Goal: Information Seeking & Learning: Find specific fact

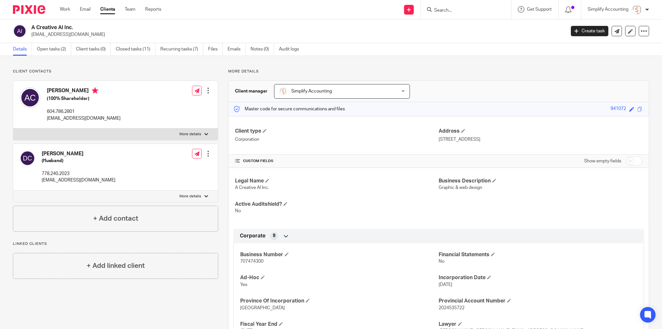
click at [68, 28] on h2 "A Creative Al Inc." at bounding box center [243, 27] width 424 height 7
copy div "A Creative Al Inc."
click at [495, 139] on p "[STREET_ADDRESS]" at bounding box center [541, 139] width 204 height 6
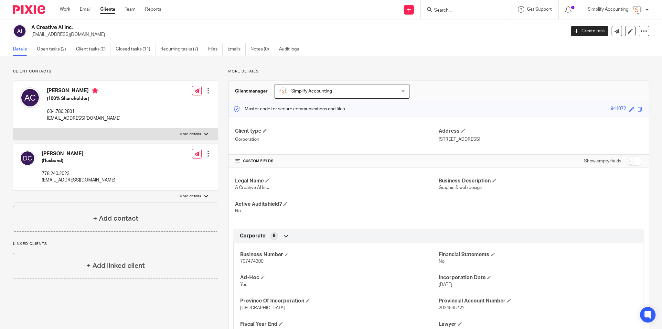
click at [494, 139] on p "8725 Willow Drive, Grande Prairie, AB T8X 0L5" at bounding box center [541, 139] width 204 height 6
click at [471, 138] on p "8725 Willow Drive, Grande Prairie, AB T8X 0L5" at bounding box center [541, 139] width 204 height 6
drag, startPoint x: 471, startPoint y: 138, endPoint x: 447, endPoint y: 137, distance: 24.6
click at [447, 137] on p "8725 Willow Drive, Grande Prairie, AB T8X 0L5" at bounding box center [541, 139] width 204 height 6
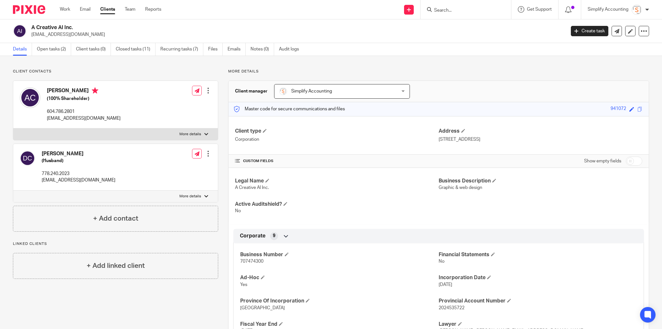
drag, startPoint x: 448, startPoint y: 138, endPoint x: 477, endPoint y: 136, distance: 29.5
click at [470, 138] on div "Client type Corporation Address 8725 Willow Drive, Grande Prairie, AB T8X 0L5" at bounding box center [439, 135] width 420 height 38
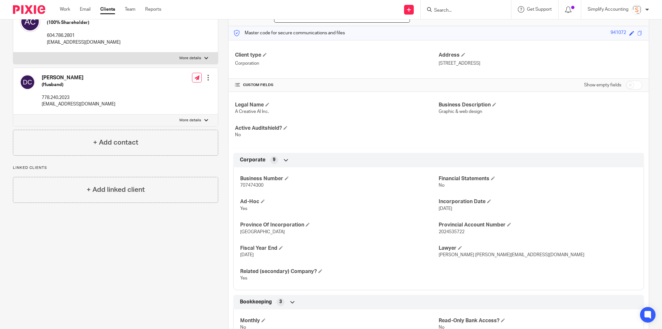
scroll to position [78, 0]
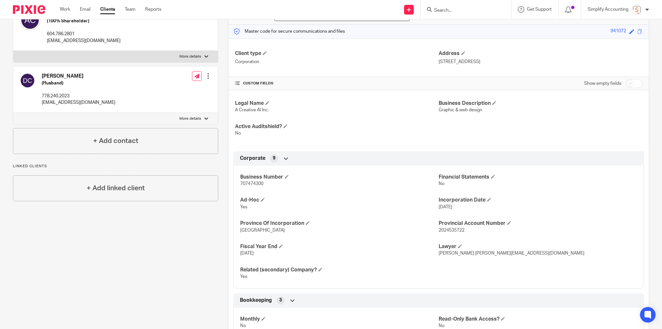
click at [464, 11] on input "Search" at bounding box center [463, 11] width 58 height 6
click at [258, 184] on span "707474300" at bounding box center [251, 183] width 23 height 5
click at [258, 182] on span "707474300" at bounding box center [251, 183] width 23 height 5
click at [254, 182] on span "707474300" at bounding box center [251, 183] width 23 height 5
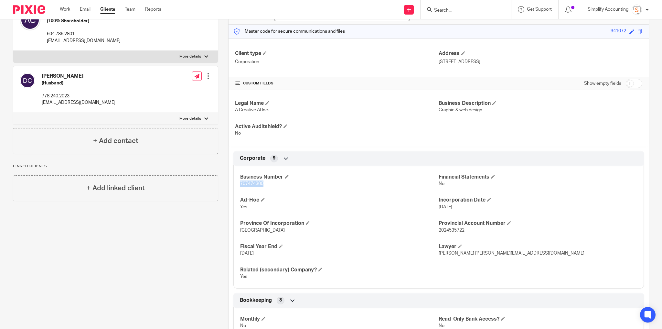
copy span "707474300"
click at [78, 39] on p "alix@acreativeal.com" at bounding box center [84, 41] width 74 height 6
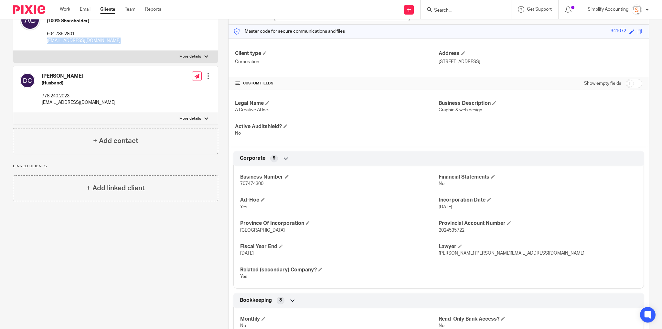
click at [78, 39] on p "alix@acreativeal.com" at bounding box center [84, 41] width 74 height 6
copy div "alix@acreativeal.com"
click at [60, 35] on p "604.786.2801" at bounding box center [84, 34] width 74 height 6
copy p "604.786.2801"
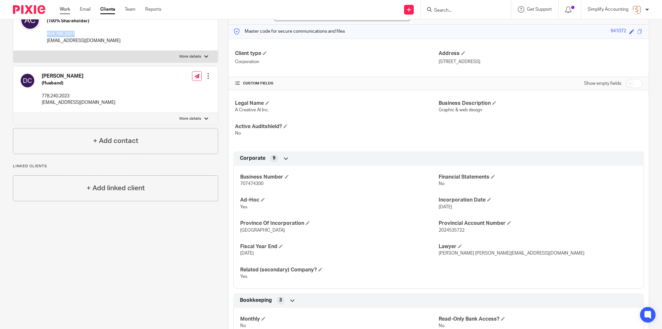
click at [62, 10] on link "Work" at bounding box center [65, 9] width 10 height 6
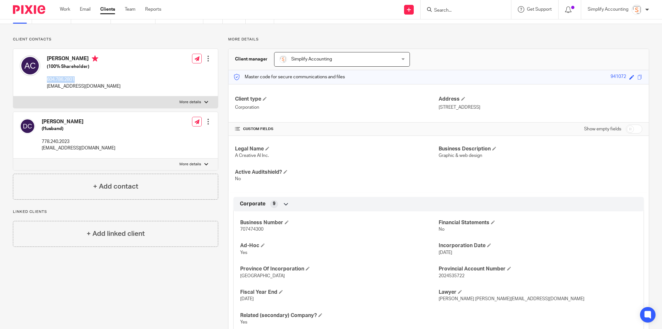
scroll to position [0, 0]
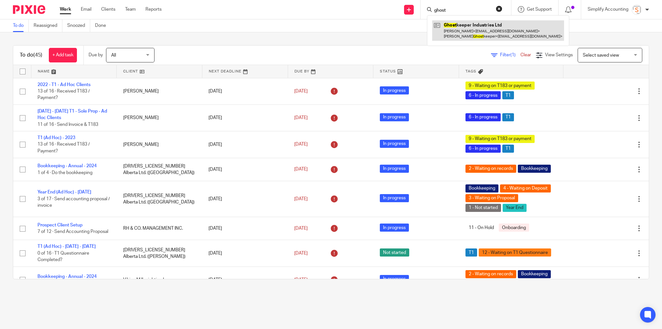
type input "ghost"
click at [457, 27] on link at bounding box center [498, 30] width 132 height 20
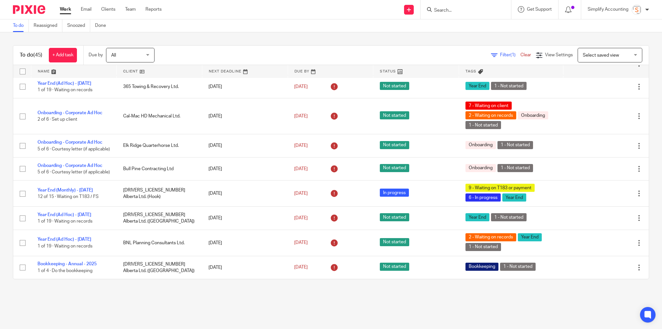
scroll to position [466, 0]
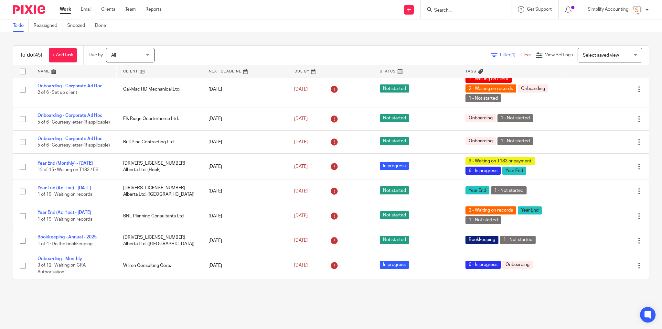
drag, startPoint x: 437, startPoint y: 8, endPoint x: 442, endPoint y: 8, distance: 4.9
click at [437, 8] on input "Search" at bounding box center [463, 11] width 58 height 6
click at [452, 10] on input "Search" at bounding box center [463, 11] width 58 height 6
type input "pigeon"
click at [497, 8] on button "reset" at bounding box center [499, 8] width 6 height 6
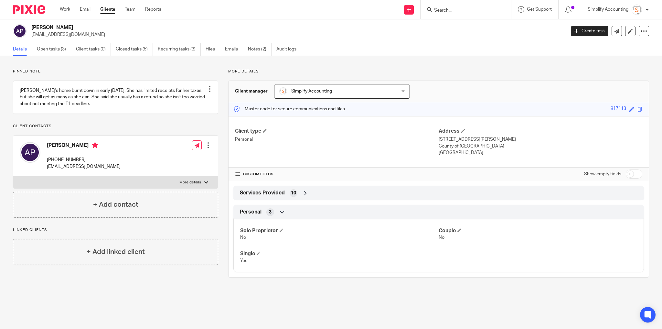
click at [462, 13] on input "Search" at bounding box center [463, 11] width 58 height 6
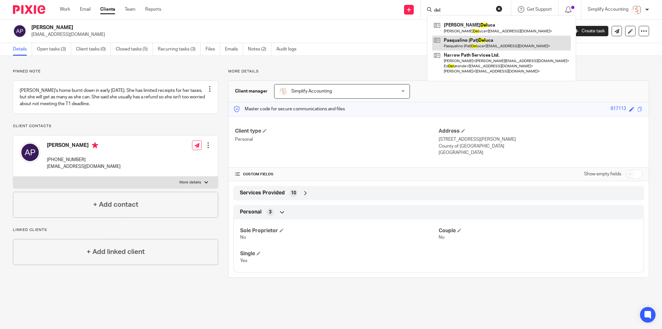
type input "del"
click at [455, 46] on link at bounding box center [501, 43] width 139 height 15
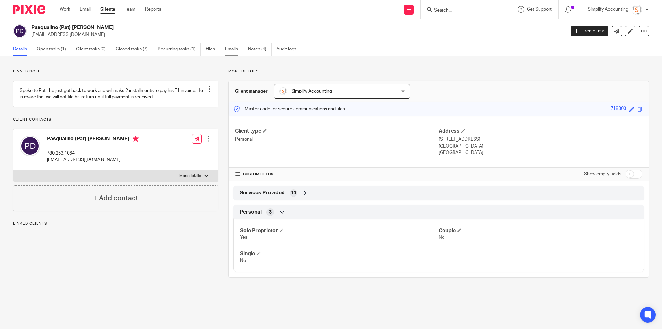
click at [234, 46] on link "Emails" at bounding box center [234, 49] width 18 height 13
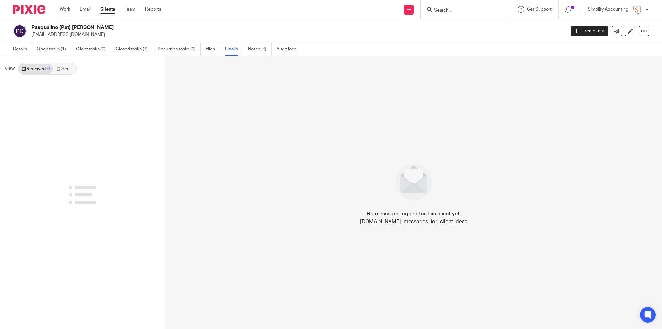
click at [67, 65] on link "Sent" at bounding box center [64, 69] width 23 height 10
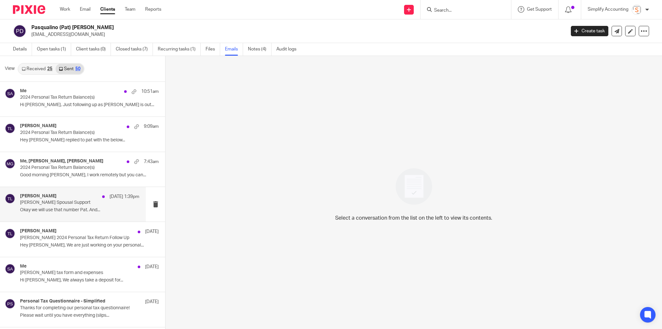
click at [55, 203] on p "[PERSON_NAME] Spousal Support" at bounding box center [67, 202] width 95 height 5
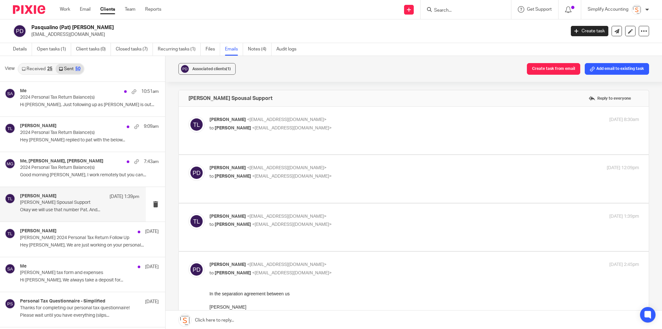
click at [341, 119] on p "Tayler Lloyd <tayler@simplifyaccounting.ca>" at bounding box center [353, 119] width 287 height 7
checkbox input "true"
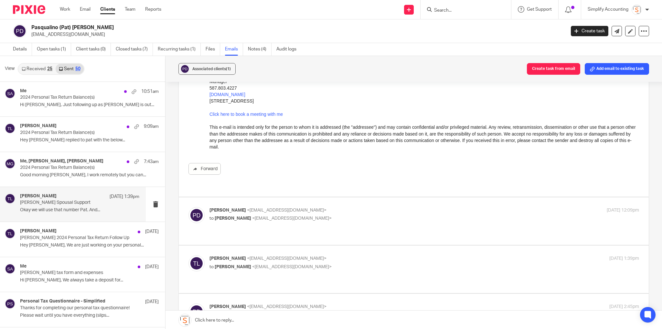
scroll to position [181, 0]
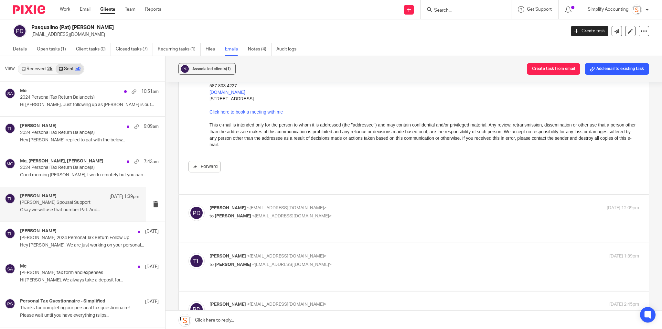
click at [413, 205] on p "Pat Deluca <patdeluca9@gmail.com>" at bounding box center [353, 208] width 287 height 7
checkbox input "true"
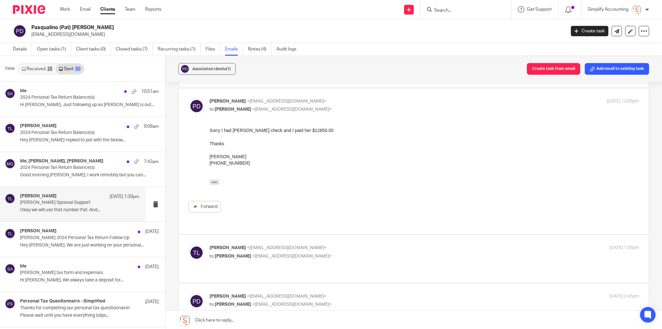
scroll to position [311, 0]
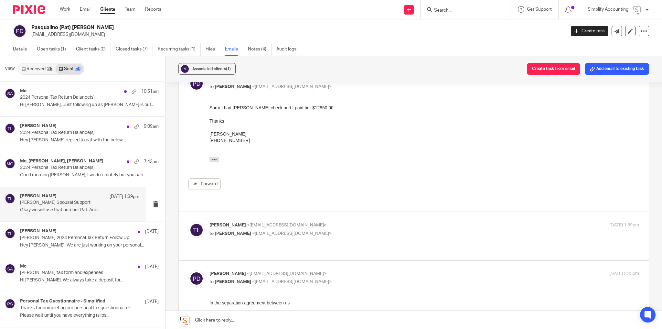
click at [411, 222] on p "Tayler Lloyd <tayler@simplifyaccounting.ca>" at bounding box center [353, 225] width 287 height 7
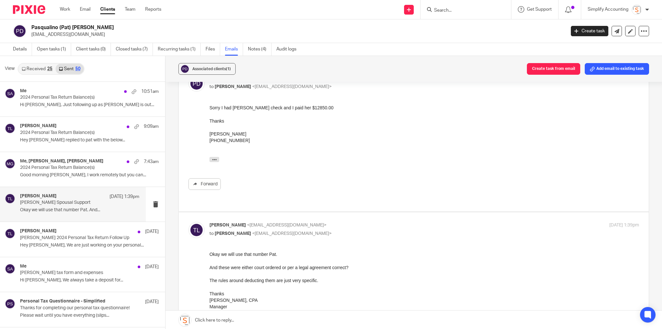
scroll to position [0, 0]
click at [410, 222] on p "Tayler Lloyd <tayler@simplifyaccounting.ca>" at bounding box center [353, 225] width 287 height 7
checkbox input "false"
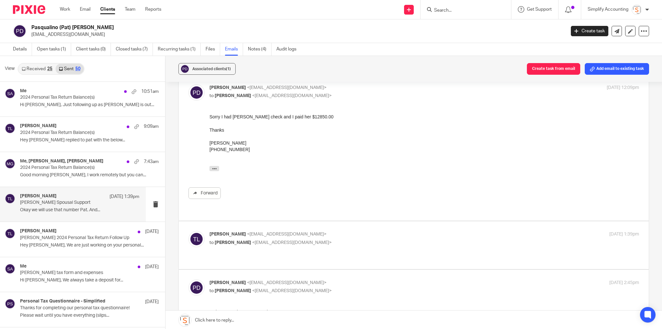
scroll to position [301, 0]
click at [74, 163] on h4 "Me, [PERSON_NAME], [PERSON_NAME]" at bounding box center [61, 160] width 83 height 5
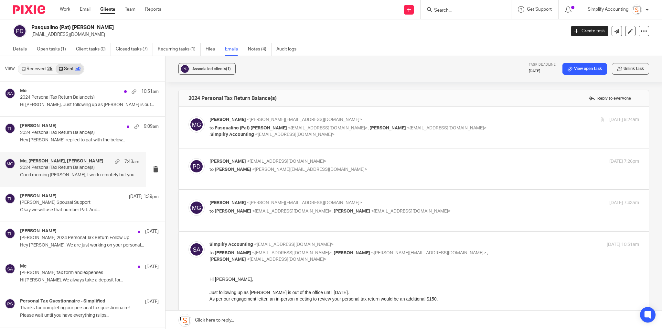
scroll to position [0, 0]
click at [400, 114] on label at bounding box center [414, 127] width 470 height 41
click at [189, 116] on input "checkbox" at bounding box center [188, 116] width 0 height 0
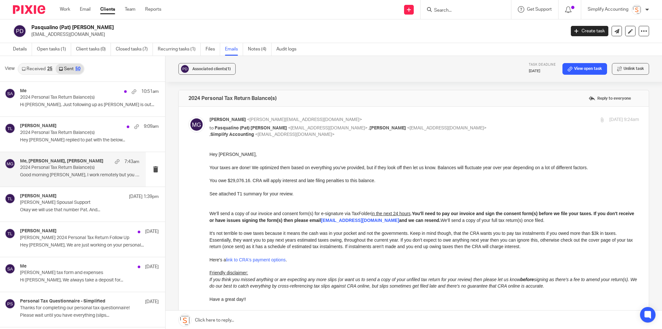
click at [399, 117] on p "[PERSON_NAME] <[PERSON_NAME][EMAIL_ADDRESS][DOMAIN_NAME]>" at bounding box center [353, 119] width 287 height 7
checkbox input "false"
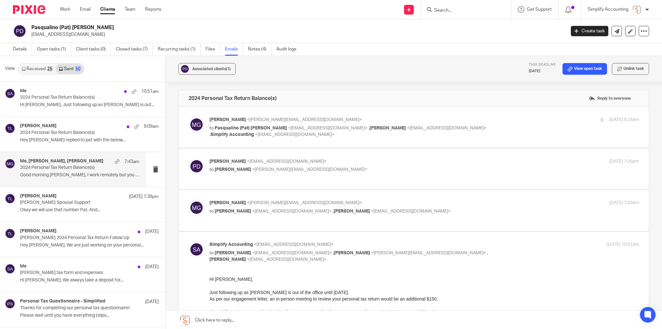
click at [372, 158] on p "Pat Deluca <patdeluca9@gmail.com>" at bounding box center [353, 161] width 287 height 7
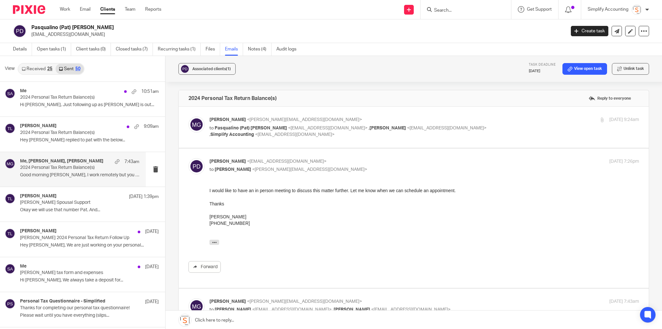
click at [372, 158] on p "Pat Deluca <patdeluca9@gmail.com>" at bounding box center [353, 161] width 287 height 7
checkbox input "false"
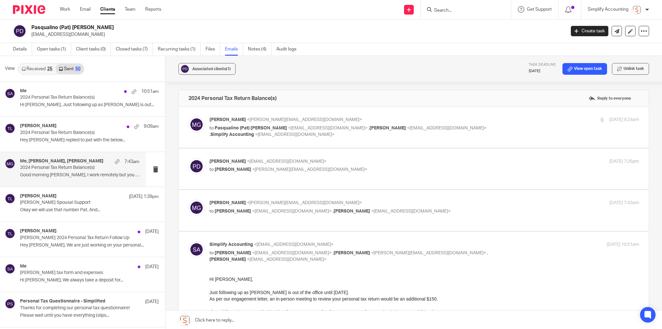
click at [397, 200] on p "[PERSON_NAME] <[PERSON_NAME][EMAIL_ADDRESS][DOMAIN_NAME]>" at bounding box center [353, 203] width 287 height 7
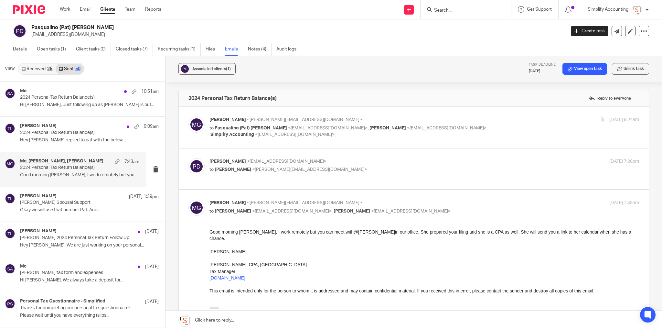
click at [397, 200] on p "[PERSON_NAME] <[PERSON_NAME][EMAIL_ADDRESS][DOMAIN_NAME]>" at bounding box center [353, 203] width 287 height 7
checkbox input "false"
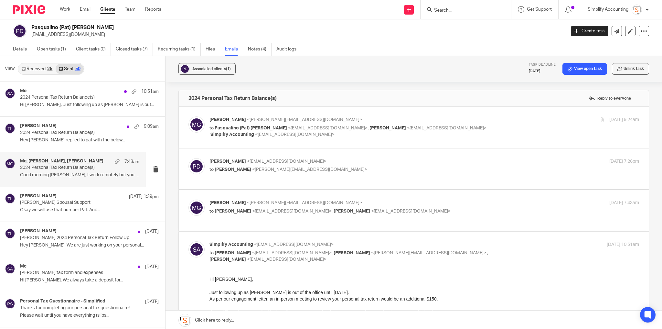
click at [469, 251] on p "to Pat Deluca <patdeluca9@gmail.com> , Melissa Gallant <melissa@simplifyaccount…" at bounding box center [353, 256] width 287 height 13
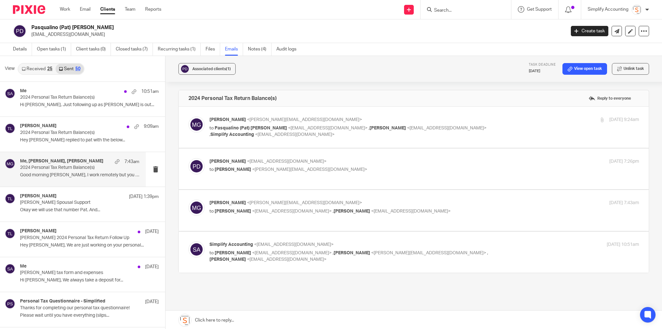
click at [469, 250] on p "to Pat Deluca <patdeluca9@gmail.com> , Melissa Gallant <melissa@simplifyaccount…" at bounding box center [353, 256] width 287 height 13
checkbox input "true"
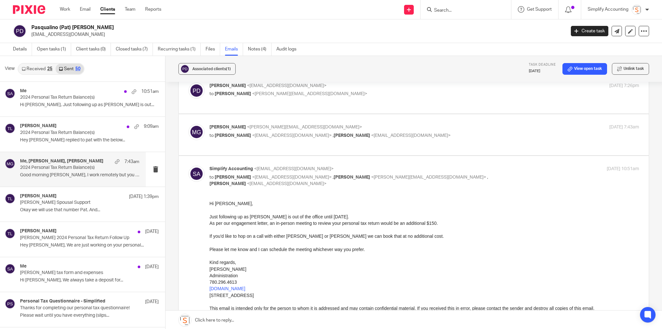
scroll to position [104, 0]
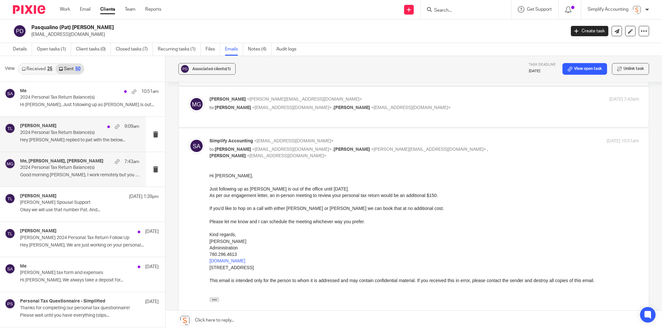
click at [93, 130] on p "2024 Personal Tax Return Balance(s)" at bounding box center [67, 132] width 95 height 5
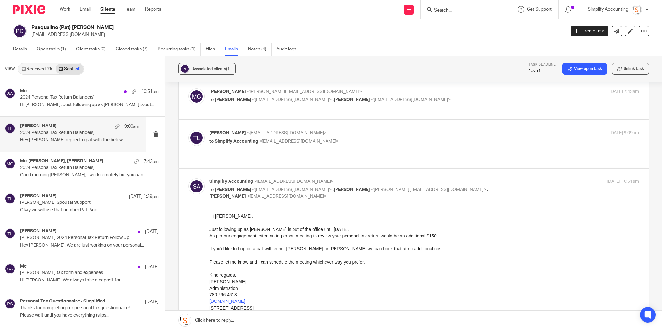
scroll to position [78, 0]
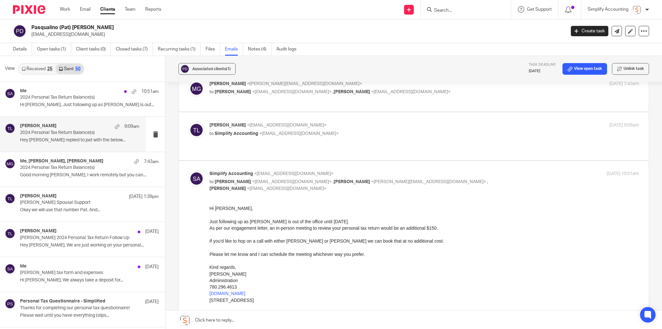
click at [492, 129] on div "Tayler Lloyd <tayler@simplifyaccounting.ca> to Simplify Accounting <info@simpli…" at bounding box center [425, 130] width 430 height 16
checkbox input "true"
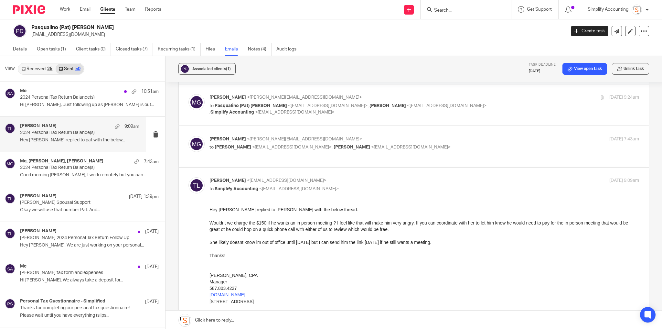
scroll to position [0, 0]
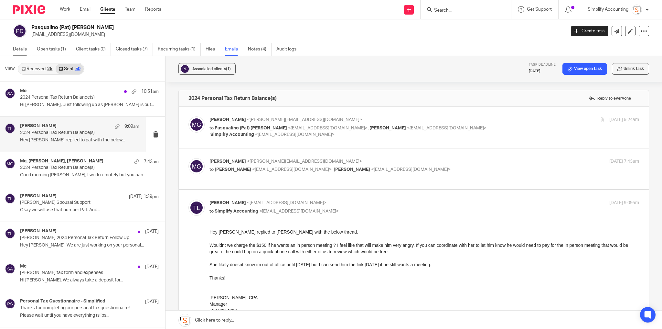
click at [25, 48] on link "Details" at bounding box center [22, 49] width 19 height 13
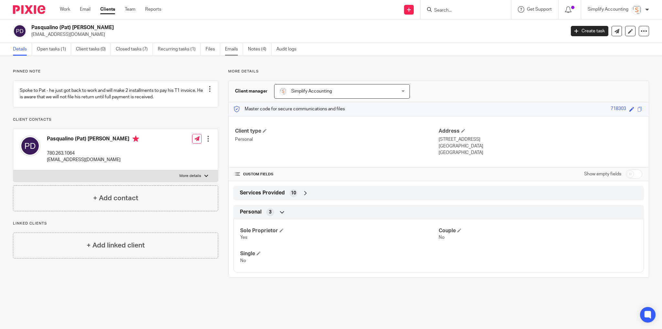
click at [234, 48] on link "Emails" at bounding box center [234, 49] width 18 height 13
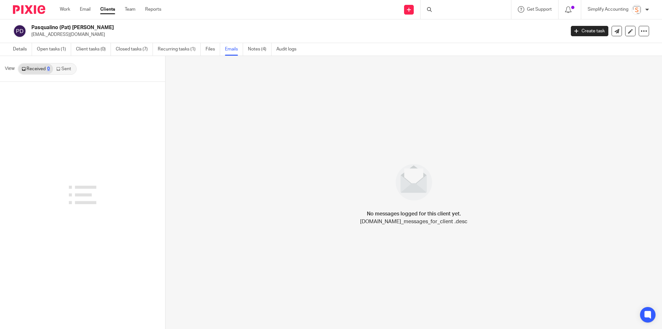
click at [71, 72] on link "Sent" at bounding box center [64, 69] width 23 height 10
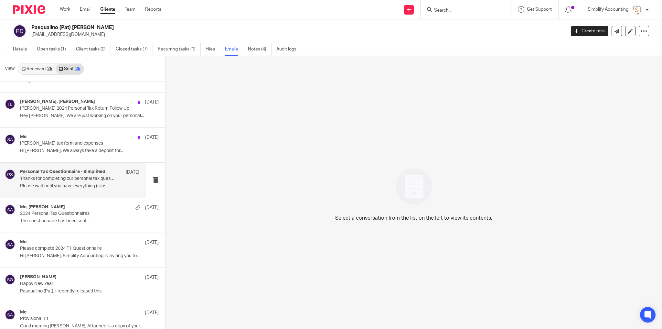
scroll to position [259, 0]
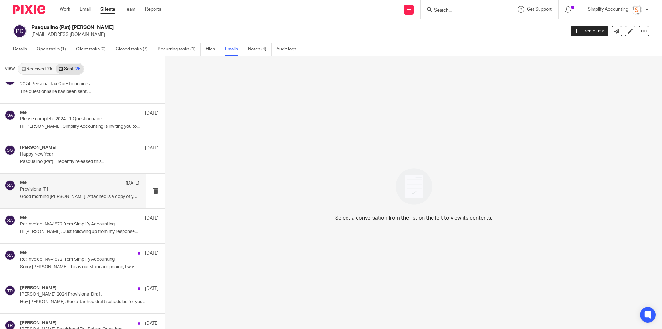
click at [62, 188] on p "Provisional T1" at bounding box center [67, 189] width 95 height 5
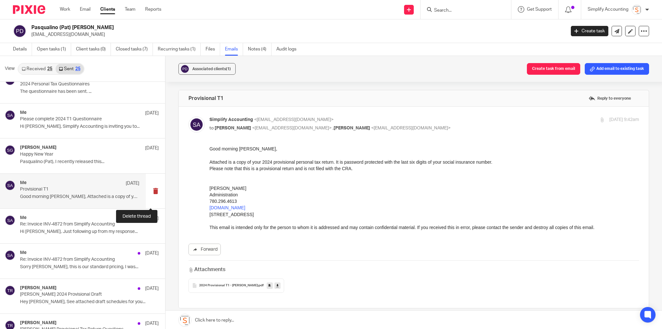
scroll to position [0, 0]
drag, startPoint x: 493, startPoint y: 164, endPoint x: 336, endPoint y: 161, distance: 157.2
click at [336, 161] on div "Attached is a copy of your 2024 provisional personal tax return. It is password…" at bounding box center [425, 162] width 430 height 6
copy div "It is password protected with the last six digits of your social insurance numb…"
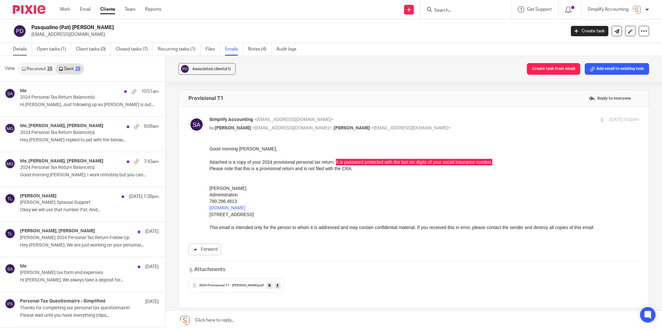
click at [18, 50] on link "Details" at bounding box center [22, 49] width 19 height 13
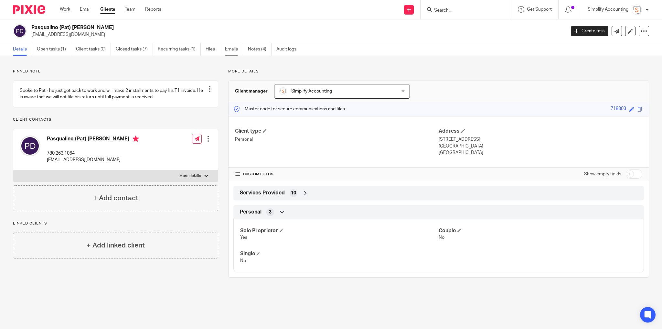
click at [232, 49] on link "Emails" at bounding box center [234, 49] width 18 height 13
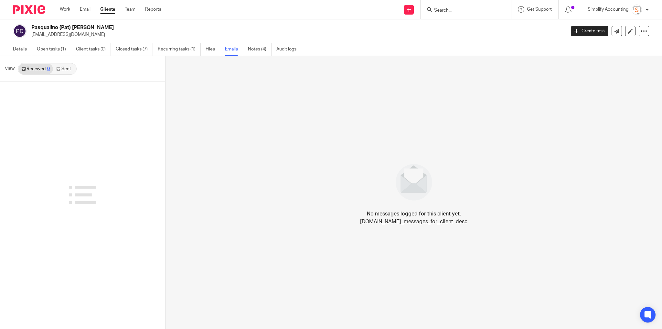
click at [71, 68] on link "Sent" at bounding box center [64, 69] width 23 height 10
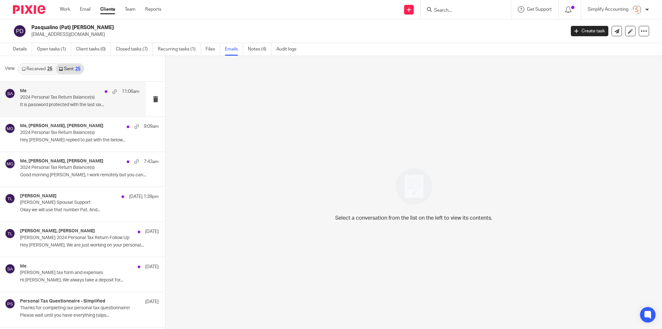
click at [68, 105] on p "It is password protected with the last six..." at bounding box center [79, 104] width 119 height 5
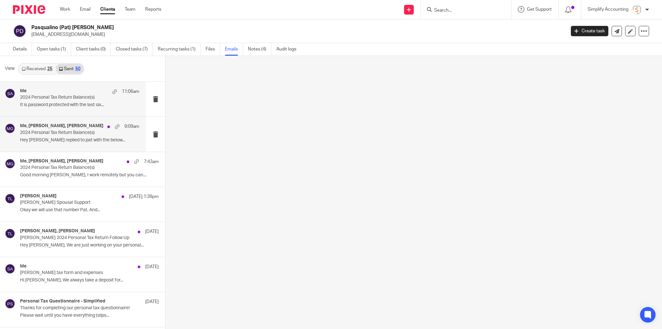
click at [71, 137] on p "Hey [PERSON_NAME] replied to pat with the below..." at bounding box center [79, 139] width 119 height 5
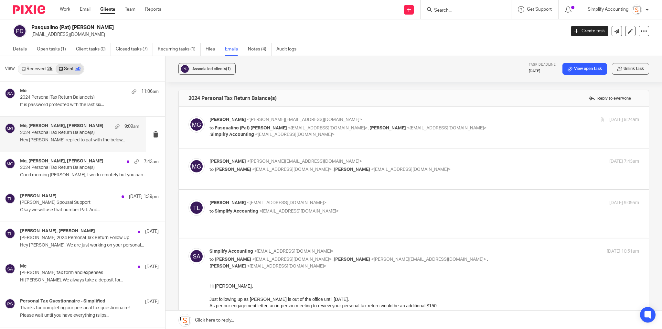
click at [474, 121] on p "[PERSON_NAME] <[PERSON_NAME][EMAIL_ADDRESS][DOMAIN_NAME]>" at bounding box center [353, 119] width 287 height 7
checkbox input "true"
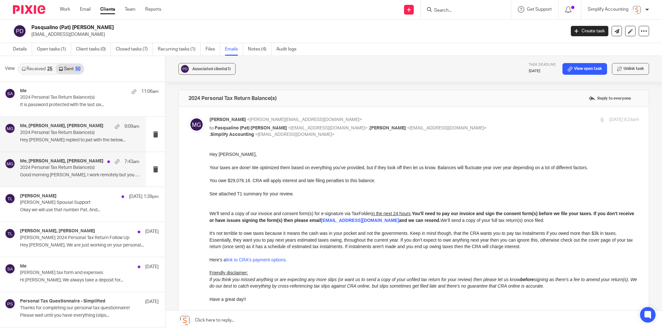
click at [63, 169] on p "2024 Personal Tax Return Balance(s)" at bounding box center [67, 167] width 95 height 5
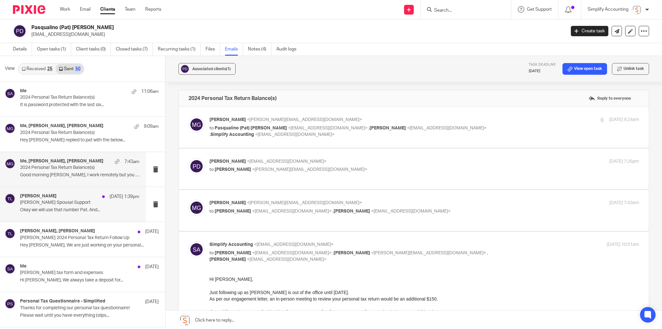
click at [45, 206] on div "[PERSON_NAME] [DATE] 1:39pm [PERSON_NAME] Spousal Support Okay we will use that…" at bounding box center [79, 204] width 119 height 22
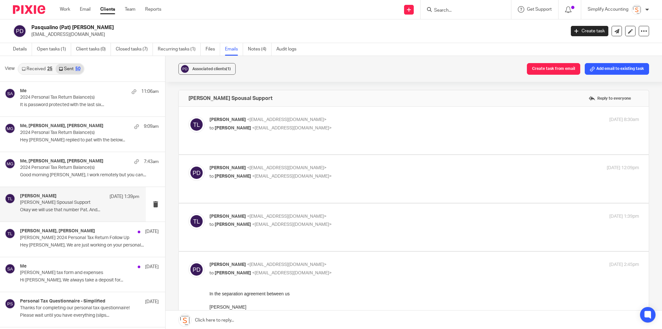
click at [496, 118] on div "[DATE] 8:30am" at bounding box center [567, 119] width 143 height 7
checkbox input "true"
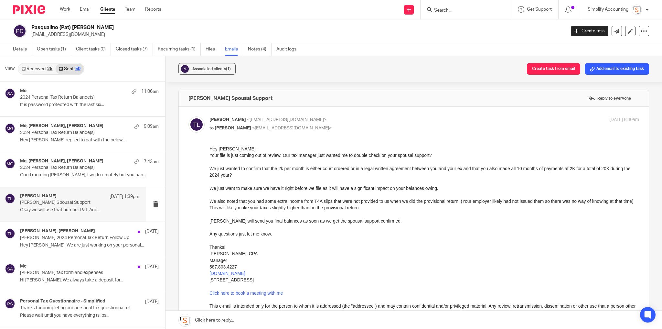
click at [35, 70] on link "Received 25" at bounding box center [36, 69] width 37 height 10
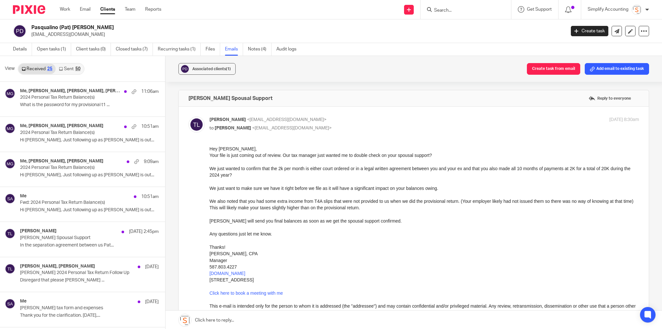
scroll to position [1, 0]
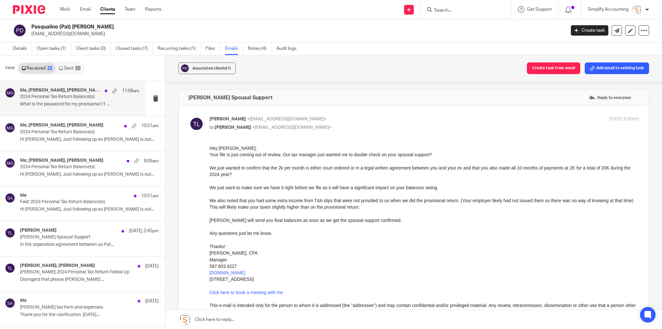
click at [71, 90] on h4 "Me, [PERSON_NAME], [PERSON_NAME], [PERSON_NAME]" at bounding box center [61, 90] width 82 height 5
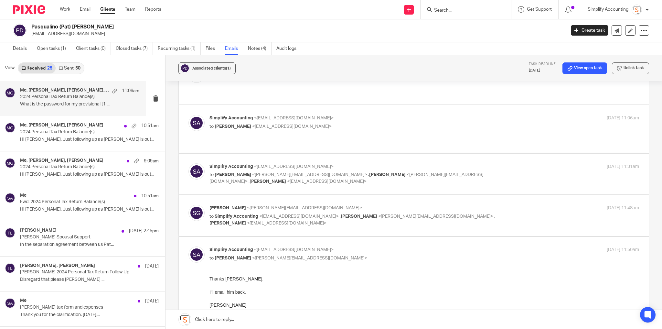
scroll to position [215, 0]
